Goal: Check status: Check status

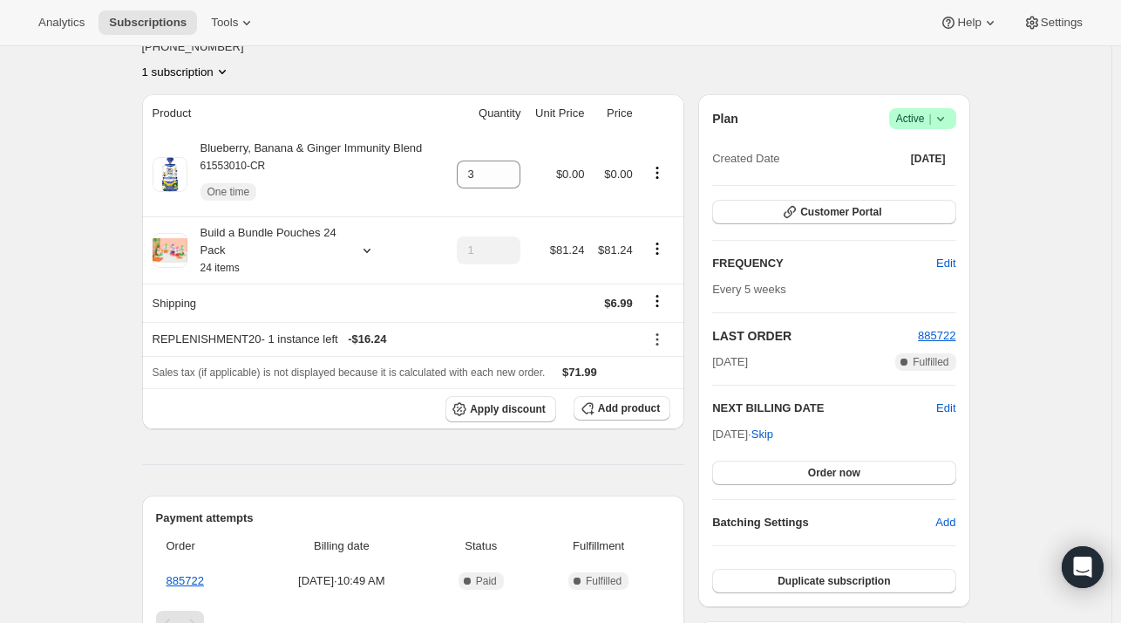
scroll to position [174, 0]
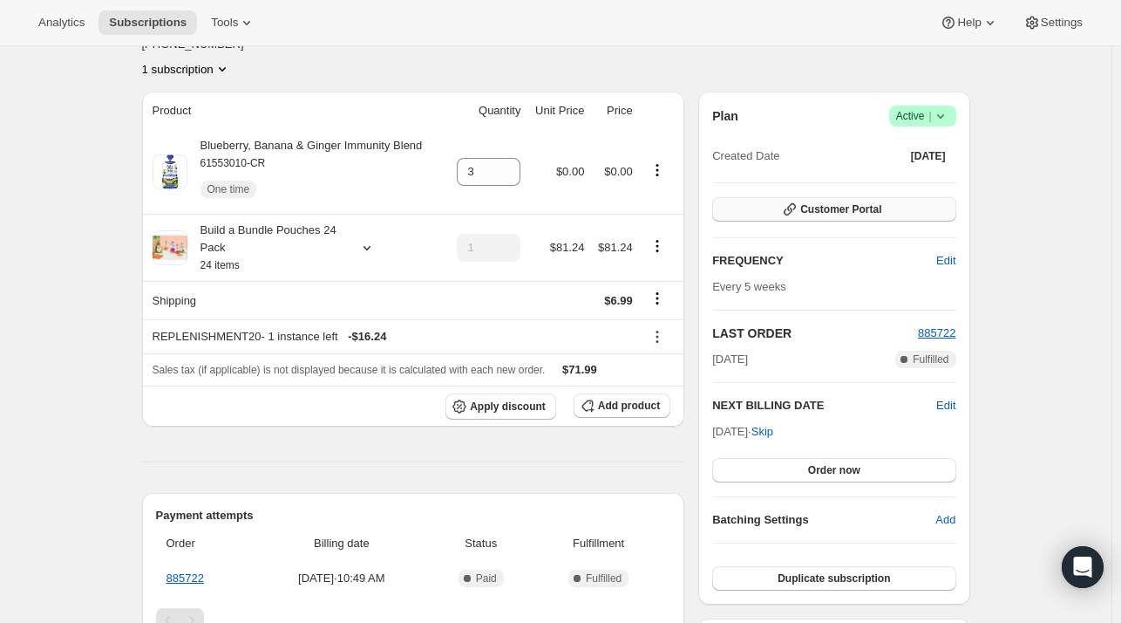
click at [878, 202] on span "Customer Portal" at bounding box center [841, 209] width 81 height 14
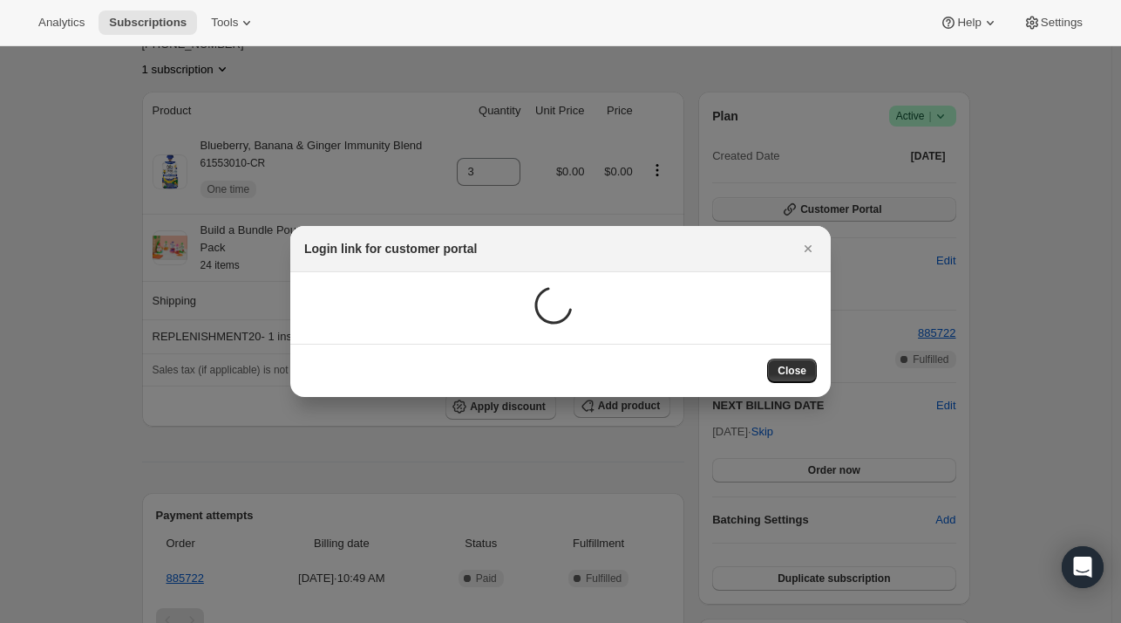
scroll to position [0, 0]
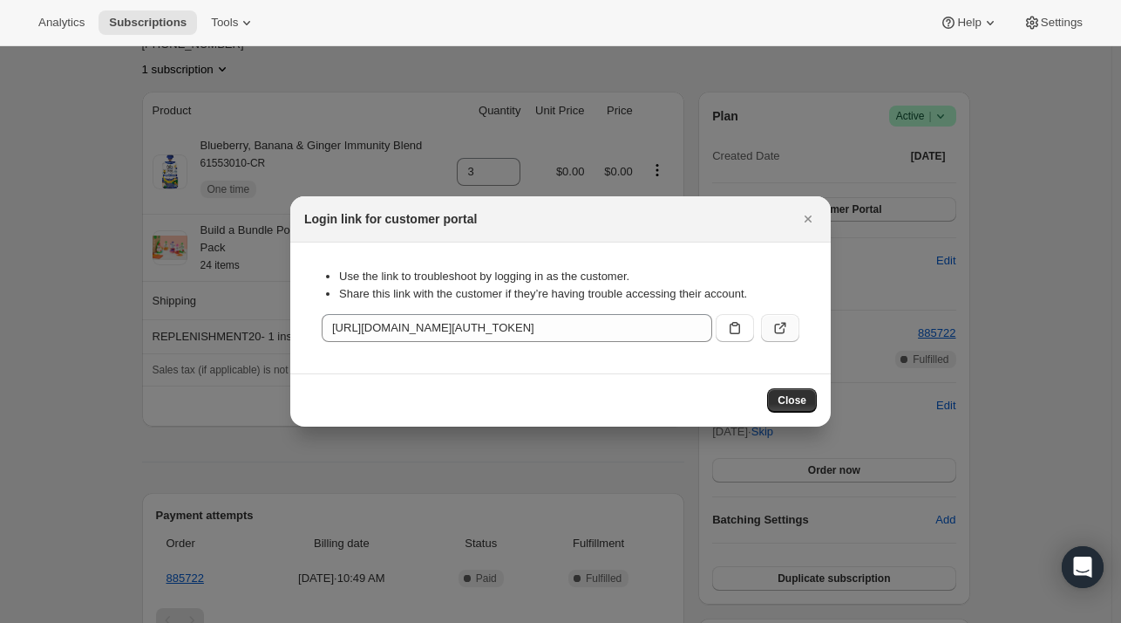
click at [786, 325] on icon ":rbt:" at bounding box center [780, 327] width 17 height 17
drag, startPoint x: 806, startPoint y: 219, endPoint x: 774, endPoint y: 216, distance: 31.5
click at [805, 219] on icon "Close" at bounding box center [808, 218] width 17 height 17
